Goal: Find contact information

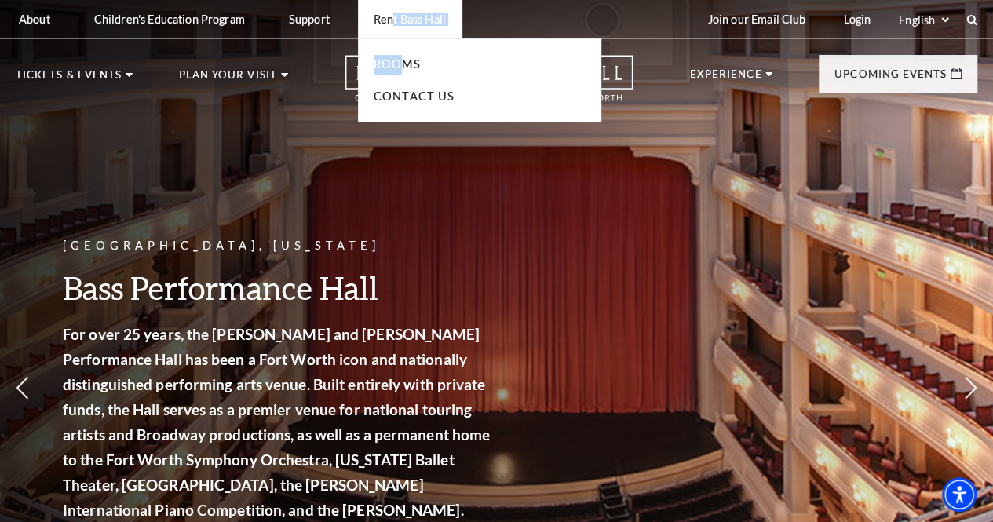
drag, startPoint x: 395, startPoint y: 18, endPoint x: 397, endPoint y: 72, distance: 54.2
click at [397, 38] on li "Rent Bass Hall Rooms Contact Us" at bounding box center [410, 19] width 104 height 38
click at [426, 90] on link "Contact Us" at bounding box center [415, 96] width 82 height 13
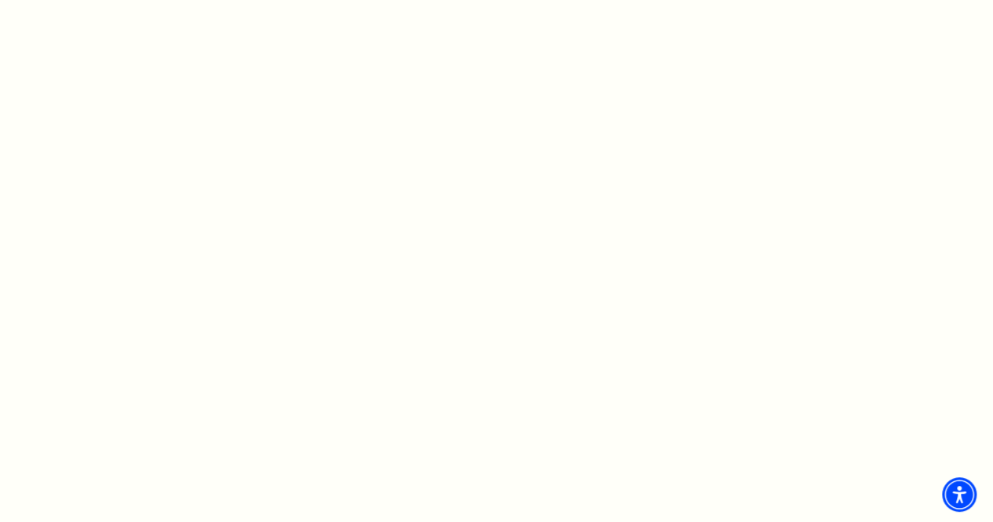
scroll to position [953, 0]
